Goal: Task Accomplishment & Management: Complete application form

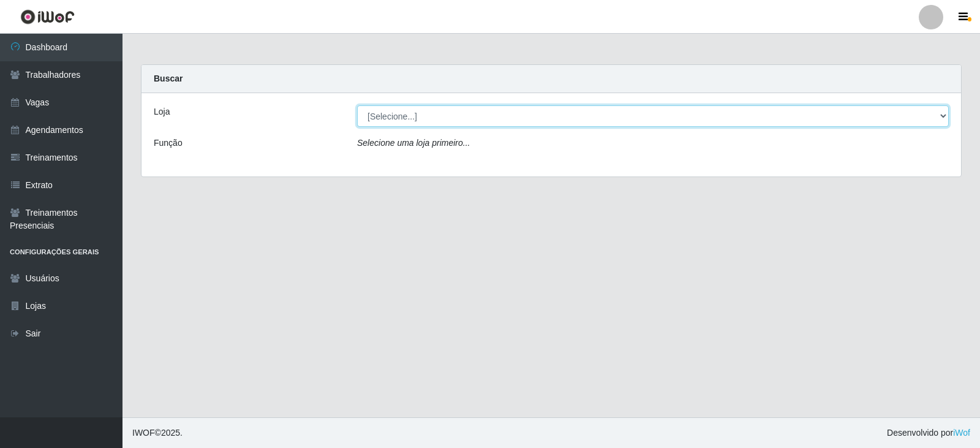
click at [411, 116] on select "[Selecione...] SuperFácil Atacado - Vale do Sol" at bounding box center [653, 115] width 592 height 21
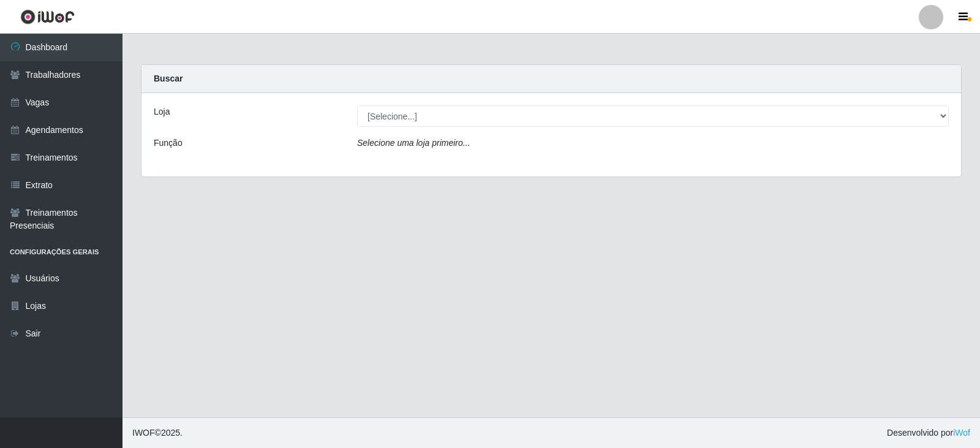
click at [420, 164] on div "Loja [Selecione...] SuperFácil Atacado - Vale do Sol Função Selecione [PERSON_N…" at bounding box center [552, 134] width 820 height 83
drag, startPoint x: 427, startPoint y: 105, endPoint x: 427, endPoint y: 125, distance: 20.2
click at [427, 107] on div "Loja [Selecione...] SuperFácil Atacado - Vale do Sol Função Selecione [PERSON_N…" at bounding box center [552, 134] width 820 height 83
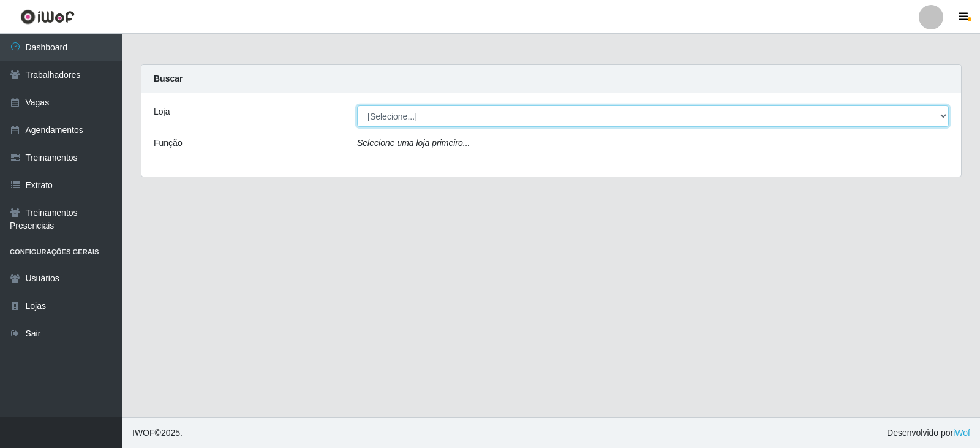
click at [429, 116] on select "[Selecione...] SuperFácil Atacado - Vale do Sol" at bounding box center [653, 115] width 592 height 21
select select "502"
click at [357, 105] on select "[Selecione...] SuperFácil Atacado - Vale do Sol" at bounding box center [653, 115] width 592 height 21
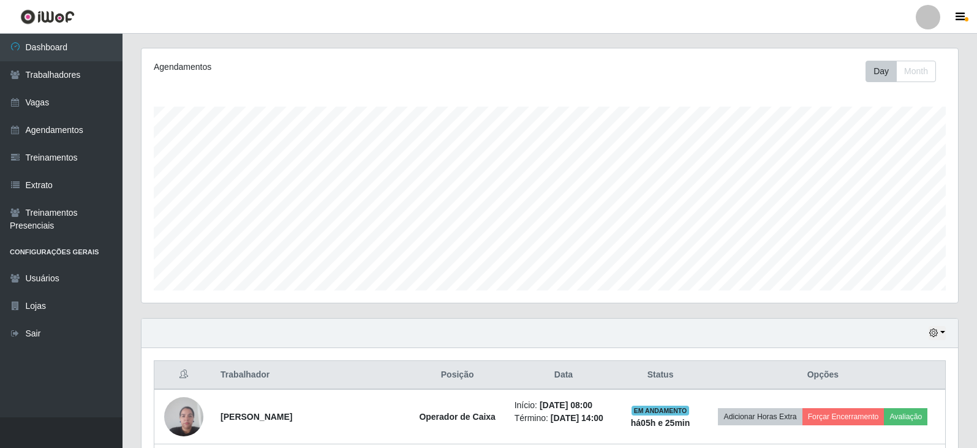
scroll to position [311, 0]
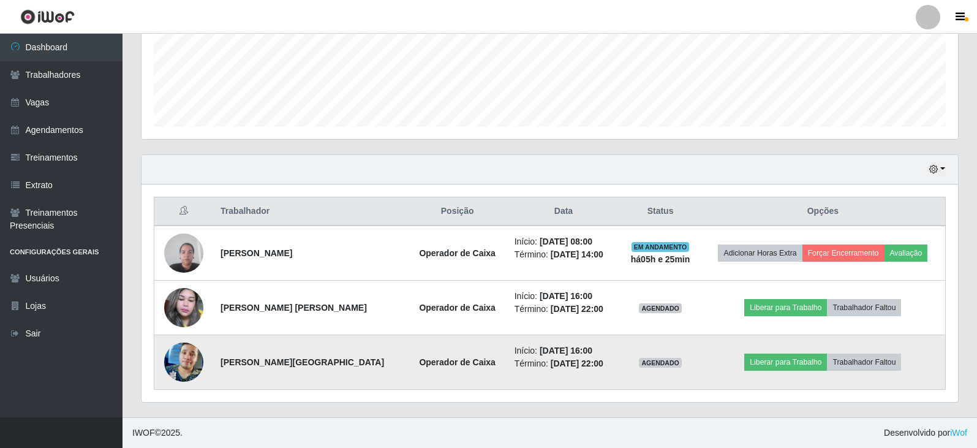
click at [181, 355] on img at bounding box center [183, 362] width 39 height 70
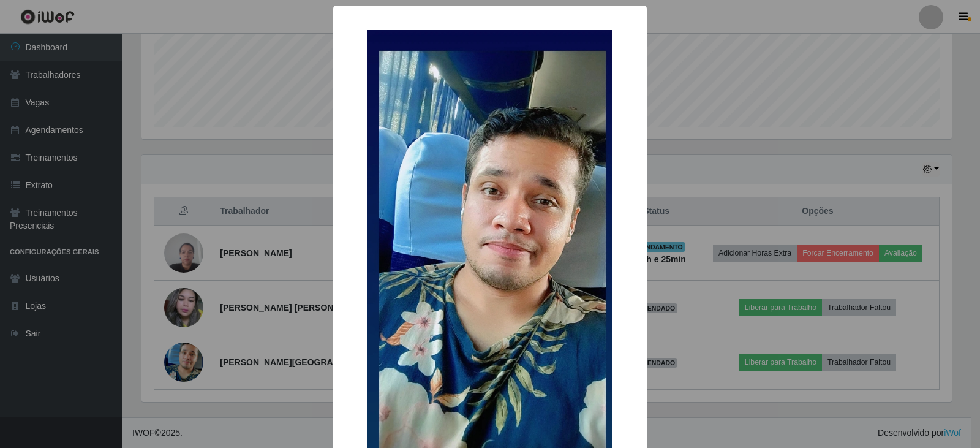
click at [194, 297] on div "× OK Cancel" at bounding box center [490, 224] width 980 height 448
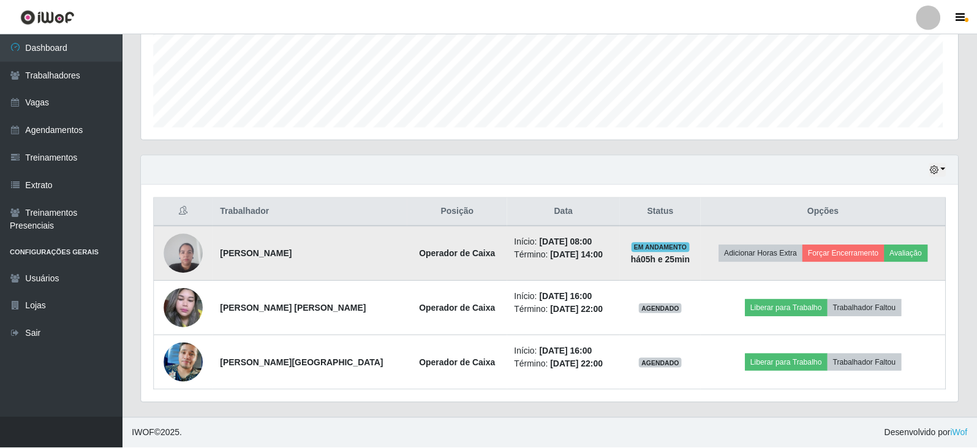
scroll to position [254, 817]
click at [173, 265] on img at bounding box center [183, 253] width 39 height 52
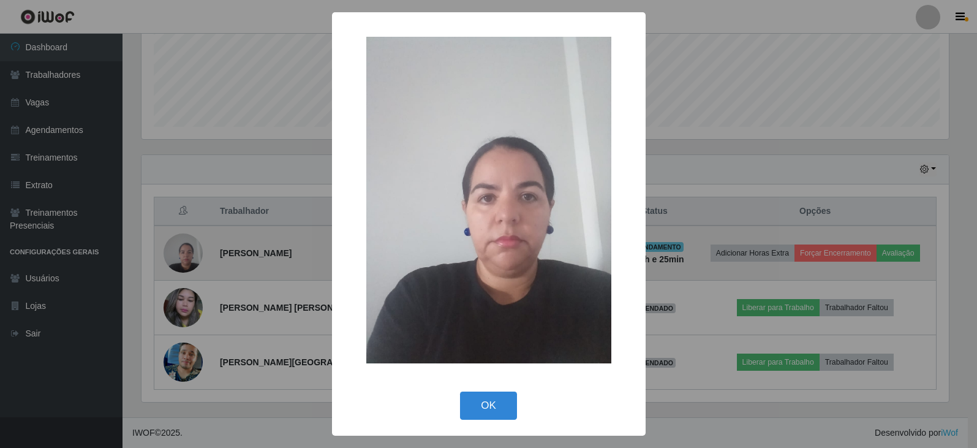
scroll to position [254, 810]
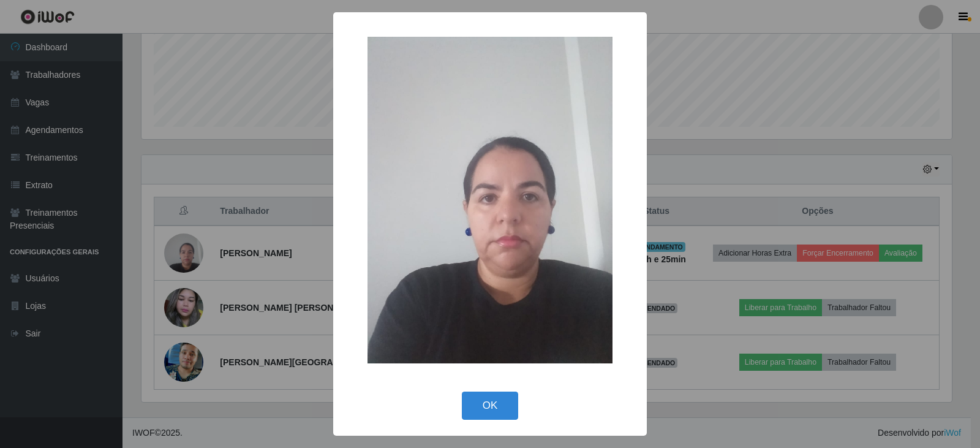
click at [197, 306] on div "× OK Cancel" at bounding box center [490, 224] width 980 height 448
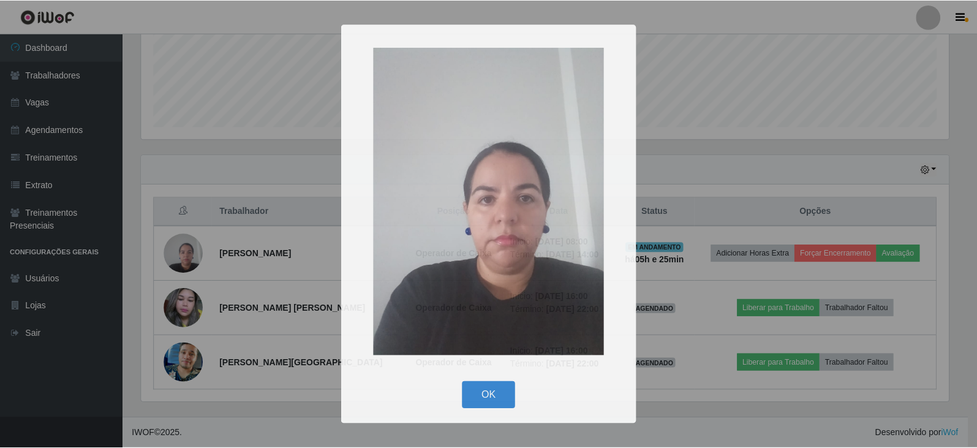
scroll to position [254, 817]
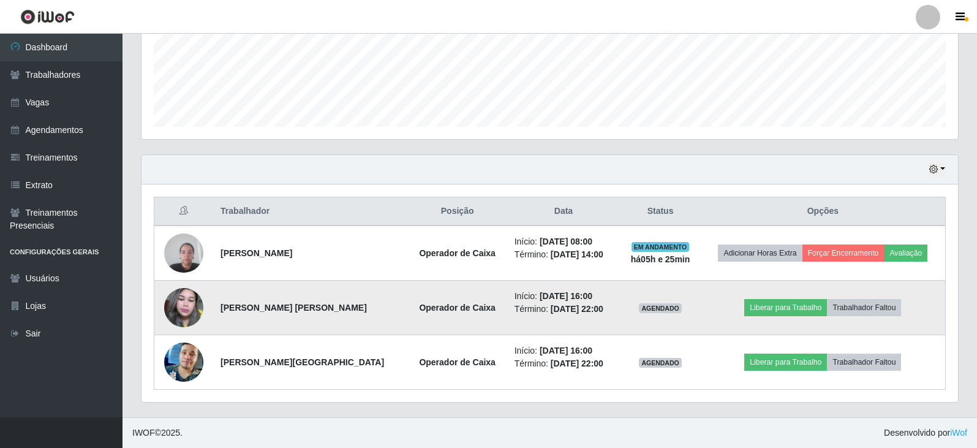
click at [198, 309] on img at bounding box center [183, 308] width 39 height 52
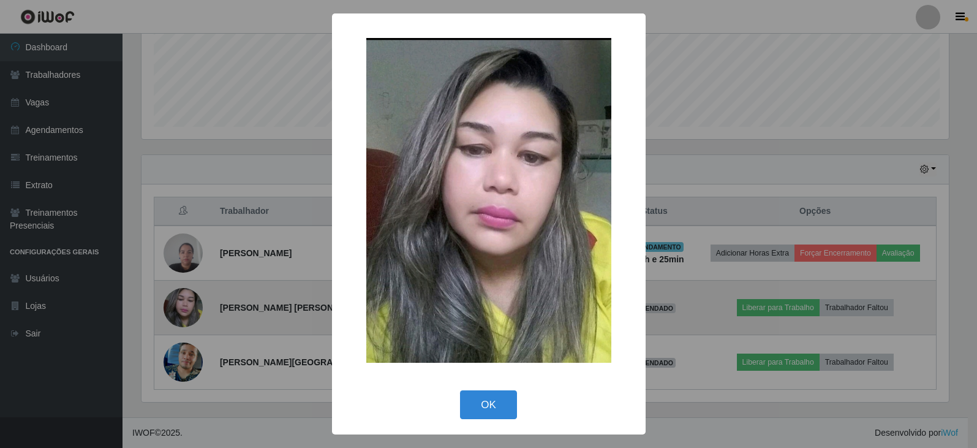
scroll to position [254, 810]
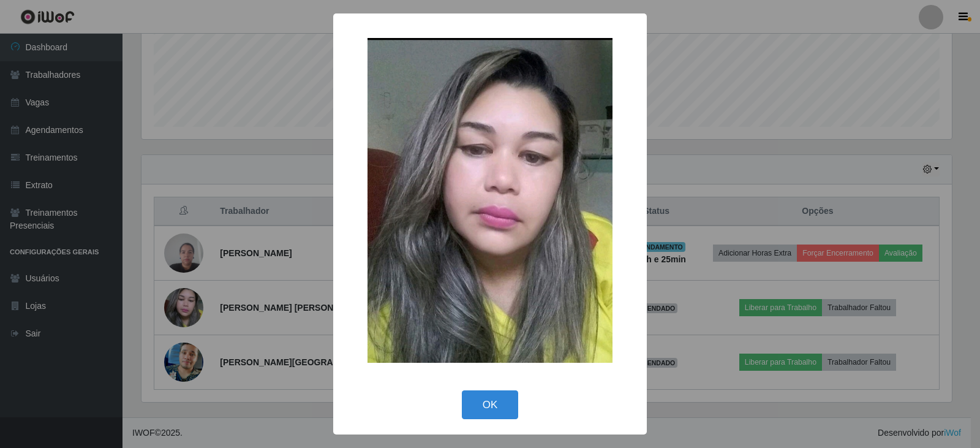
click at [200, 309] on div "× OK Cancel" at bounding box center [490, 224] width 980 height 448
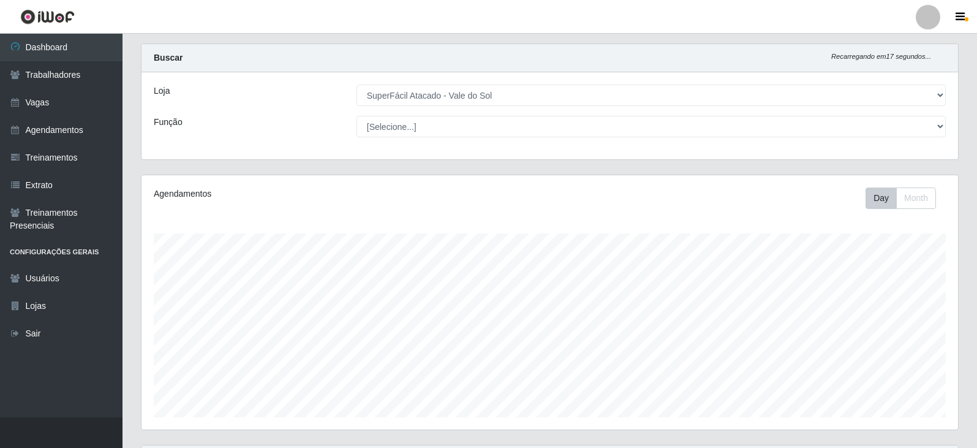
scroll to position [0, 0]
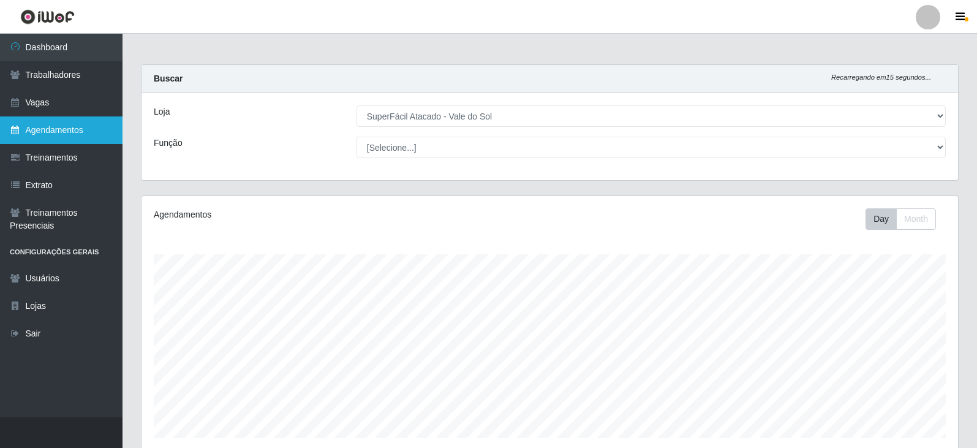
click at [75, 130] on link "Agendamentos" at bounding box center [61, 130] width 123 height 28
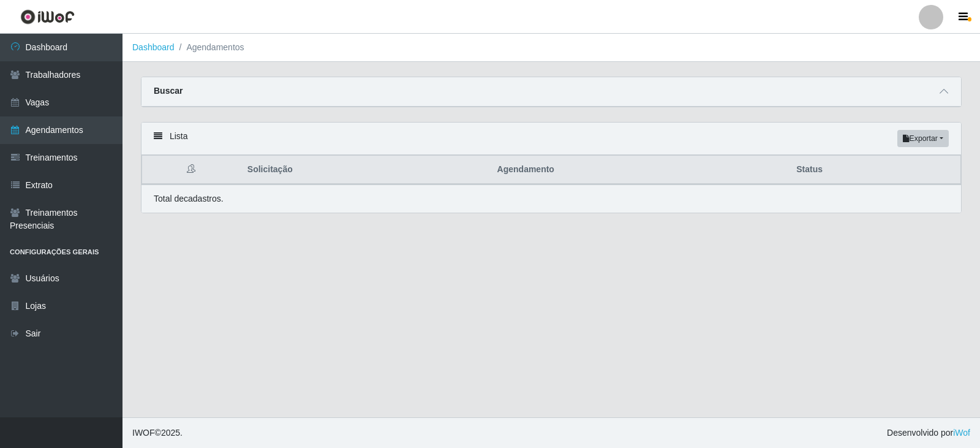
click at [158, 83] on div "Buscar" at bounding box center [552, 91] width 820 height 29
click at [938, 96] on span at bounding box center [944, 92] width 15 height 14
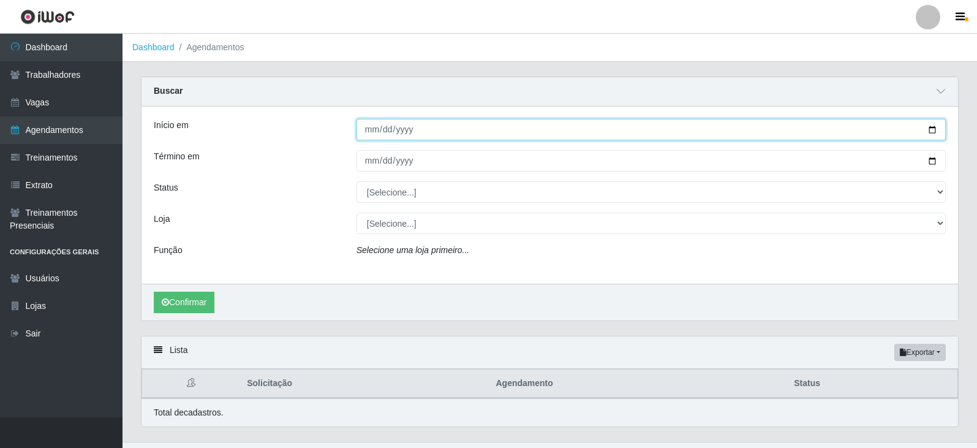
click at [552, 130] on input "Início em" at bounding box center [651, 129] width 589 height 21
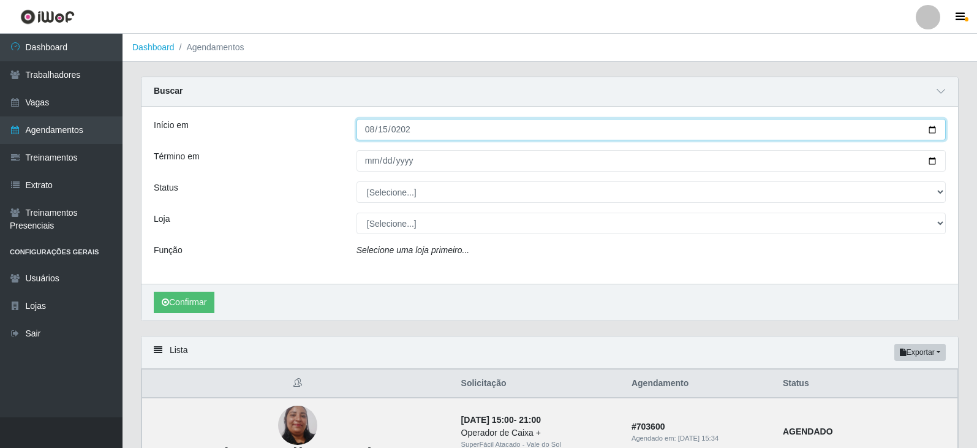
type input "[DATE]"
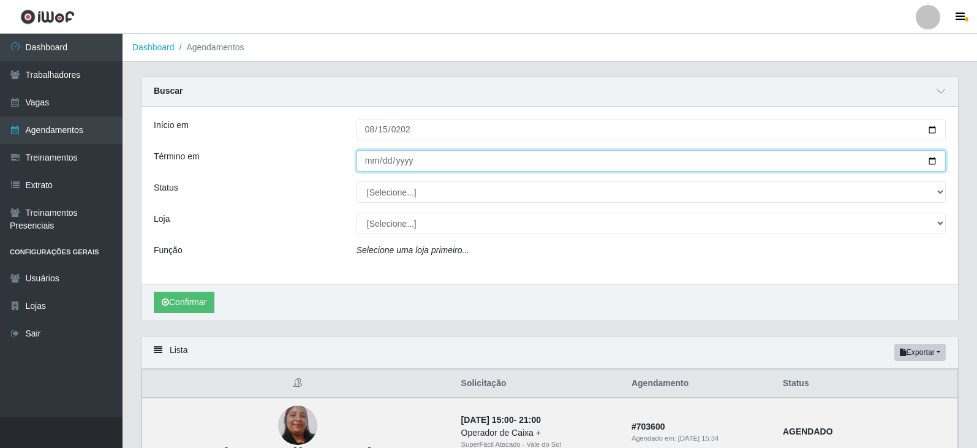
click at [652, 165] on input "Término em" at bounding box center [651, 160] width 589 height 21
type input "[DATE]"
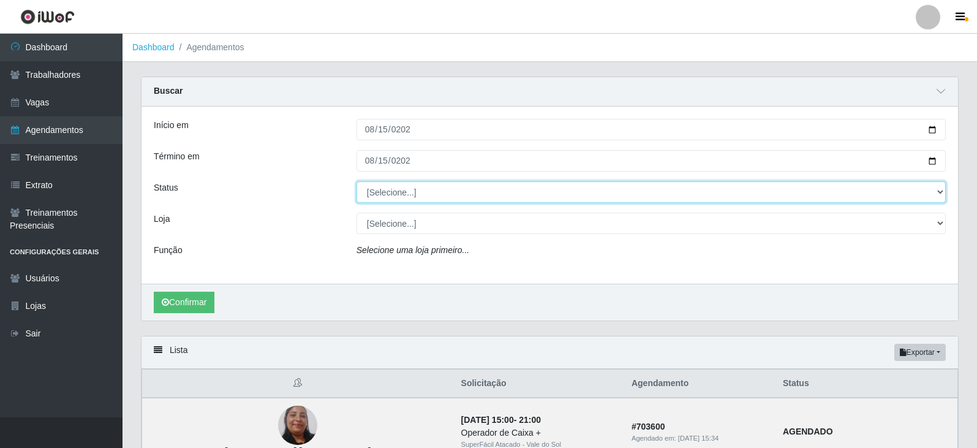
click at [421, 192] on select "[Selecione...] AGENDADO AGUARDANDO LIBERAR EM ANDAMENTO EM REVISÃO FINALIZADO C…" at bounding box center [651, 191] width 589 height 21
select select "AGENDADO"
click at [357, 182] on select "[Selecione...] AGENDADO AGUARDANDO LIBERAR EM ANDAMENTO EM REVISÃO FINALIZADO C…" at bounding box center [651, 191] width 589 height 21
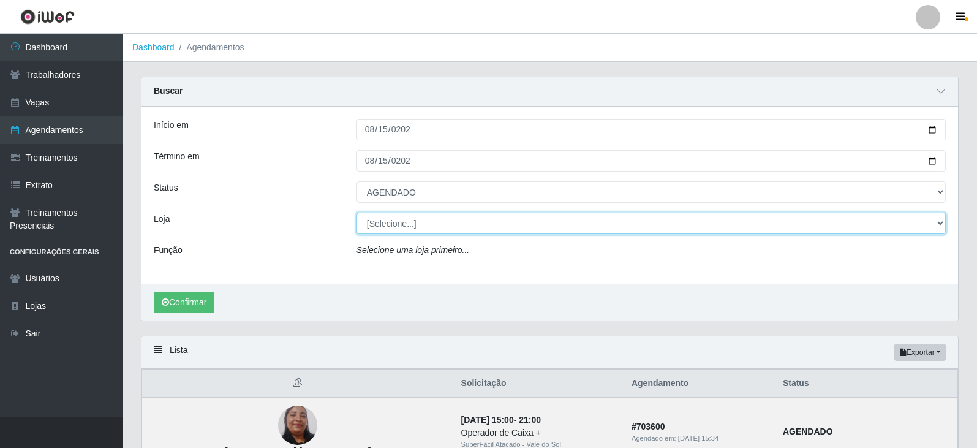
click at [390, 225] on select "[Selecione...] SuperFácil Atacado - Vale do Sol" at bounding box center [651, 223] width 589 height 21
select select "502"
click at [357, 213] on select "[Selecione...] SuperFácil Atacado - Vale do Sol" at bounding box center [651, 223] width 589 height 21
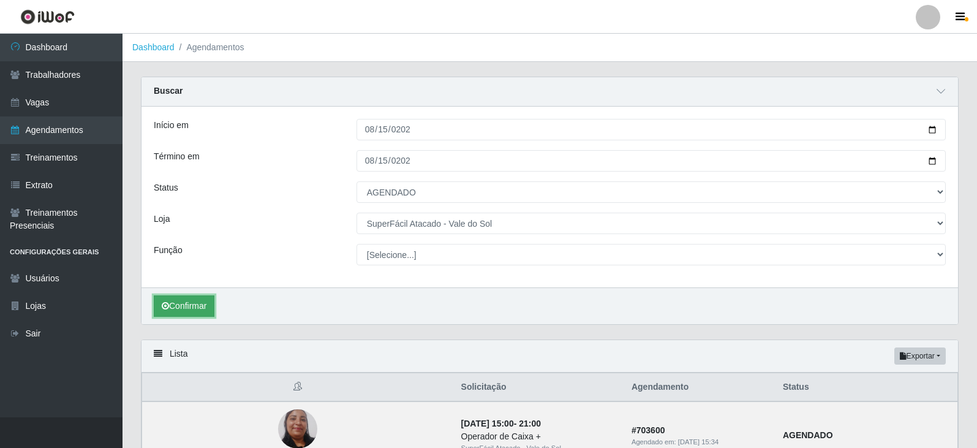
click at [197, 312] on button "Confirmar" at bounding box center [184, 305] width 61 height 21
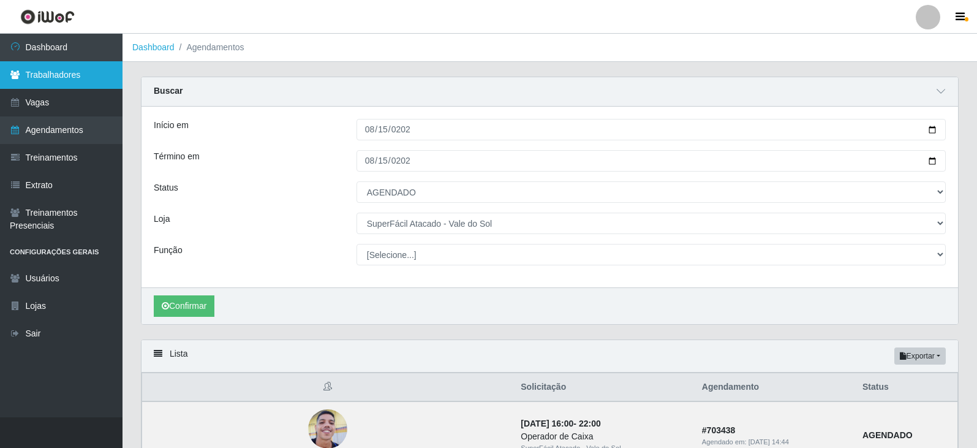
click at [78, 64] on link "Trabalhadores" at bounding box center [61, 75] width 123 height 28
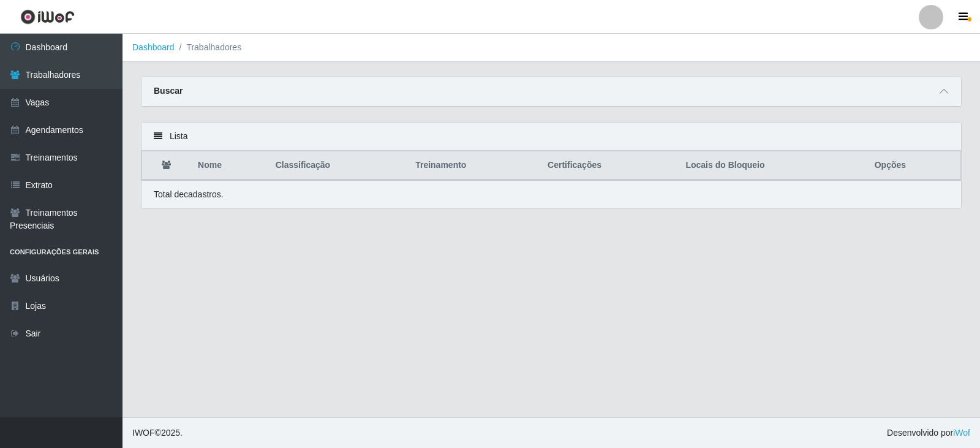
click at [265, 91] on div "Buscar" at bounding box center [552, 91] width 820 height 29
click at [935, 93] on div "Buscar" at bounding box center [552, 91] width 820 height 29
click at [941, 96] on icon at bounding box center [944, 91] width 9 height 9
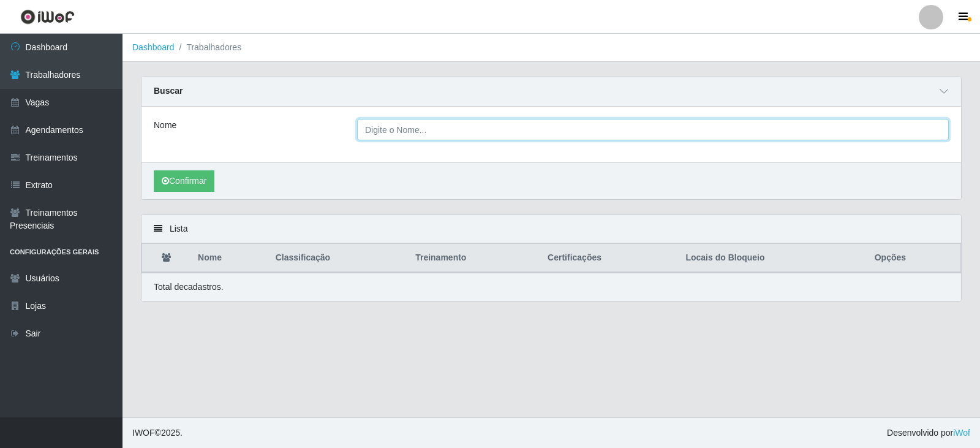
click at [648, 132] on input "Nome" at bounding box center [653, 129] width 592 height 21
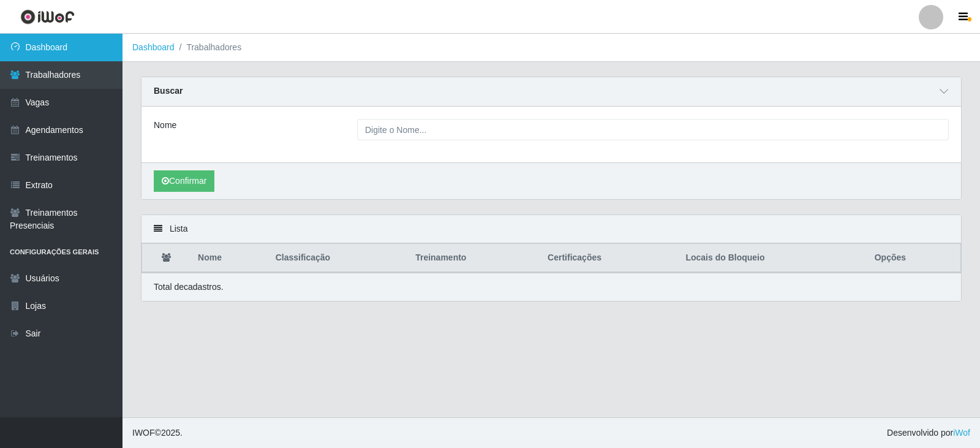
click at [58, 37] on link "Dashboard" at bounding box center [61, 48] width 123 height 28
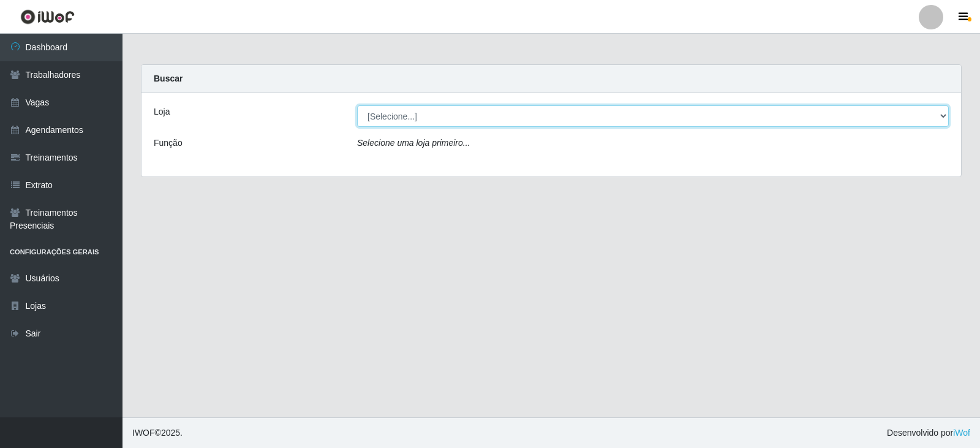
click at [401, 118] on select "[Selecione...] SuperFácil Atacado - Vale do Sol" at bounding box center [653, 115] width 592 height 21
select select "502"
click at [357, 105] on select "[Selecione...] SuperFácil Atacado - Vale do Sol" at bounding box center [653, 115] width 592 height 21
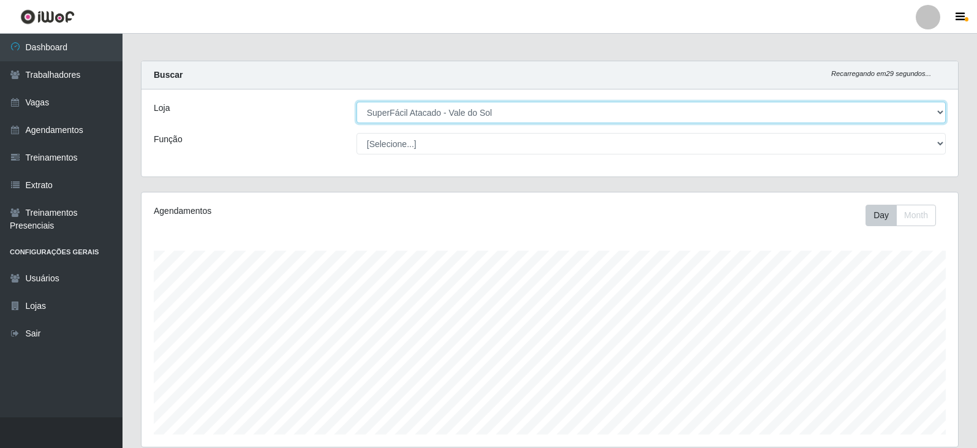
scroll to position [311, 0]
